Goal: Transaction & Acquisition: Purchase product/service

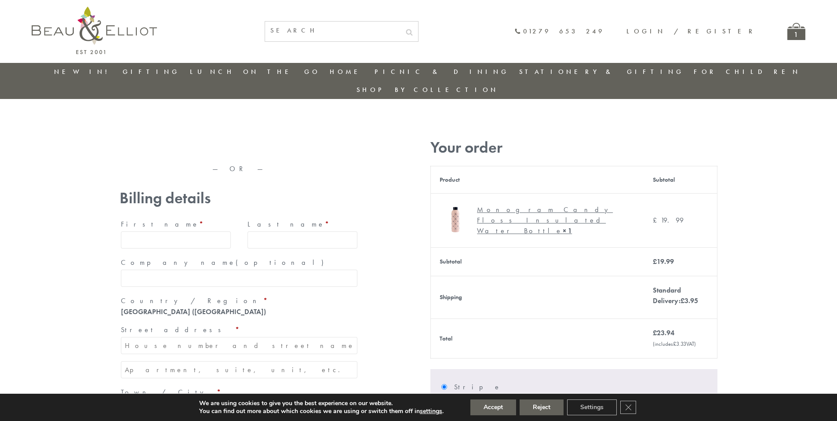
type input "[EMAIL_ADDRESS][DOMAIN_NAME]"
type input "[PERSON_NAME]"
type input "23, [GEOGRAPHIC_DATA], [GEOGRAPHIC_DATA]"
type input "[GEOGRAPHIC_DATA]"
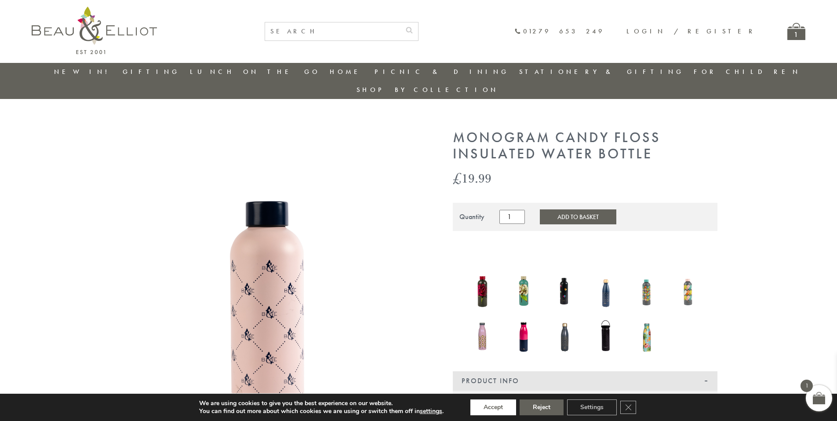
click at [494, 407] on button "Accept" at bounding box center [494, 407] width 46 height 16
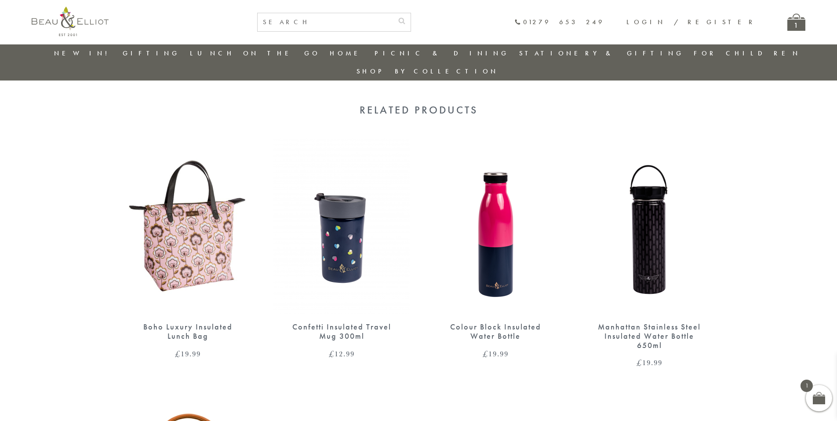
scroll to position [720, 0]
